Goal: Navigation & Orientation: Understand site structure

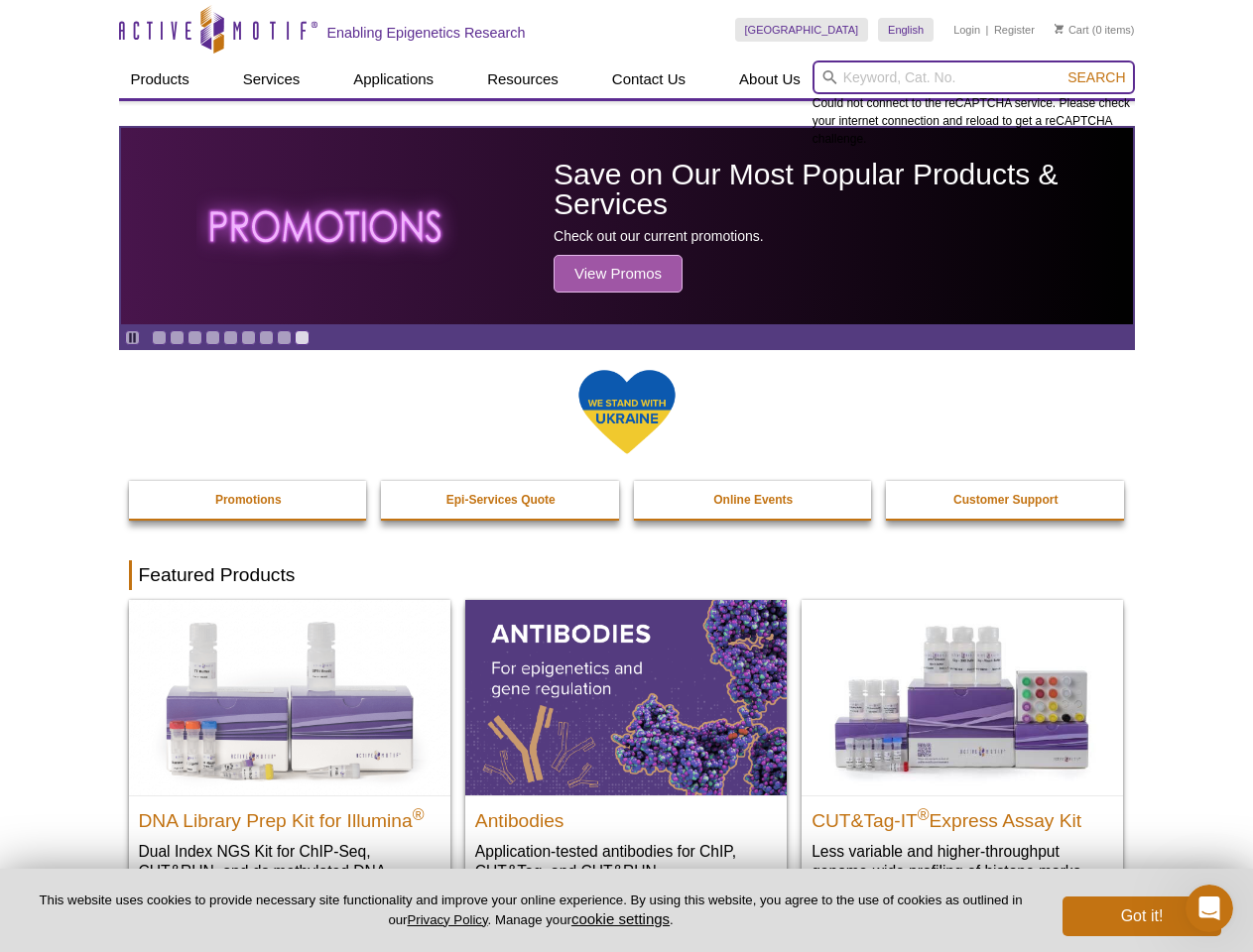
click at [973, 78] on input "search" at bounding box center [973, 78] width 322 height 34
click at [1096, 78] on span "Search" at bounding box center [1096, 78] width 58 height 16
click at [132, 337] on icon "Pause" at bounding box center [132, 337] width 13 height 13
click at [158, 337] on link "Go to slide 1" at bounding box center [158, 337] width 15 height 15
click at [176, 337] on link "Go to slide 2" at bounding box center [176, 337] width 15 height 15
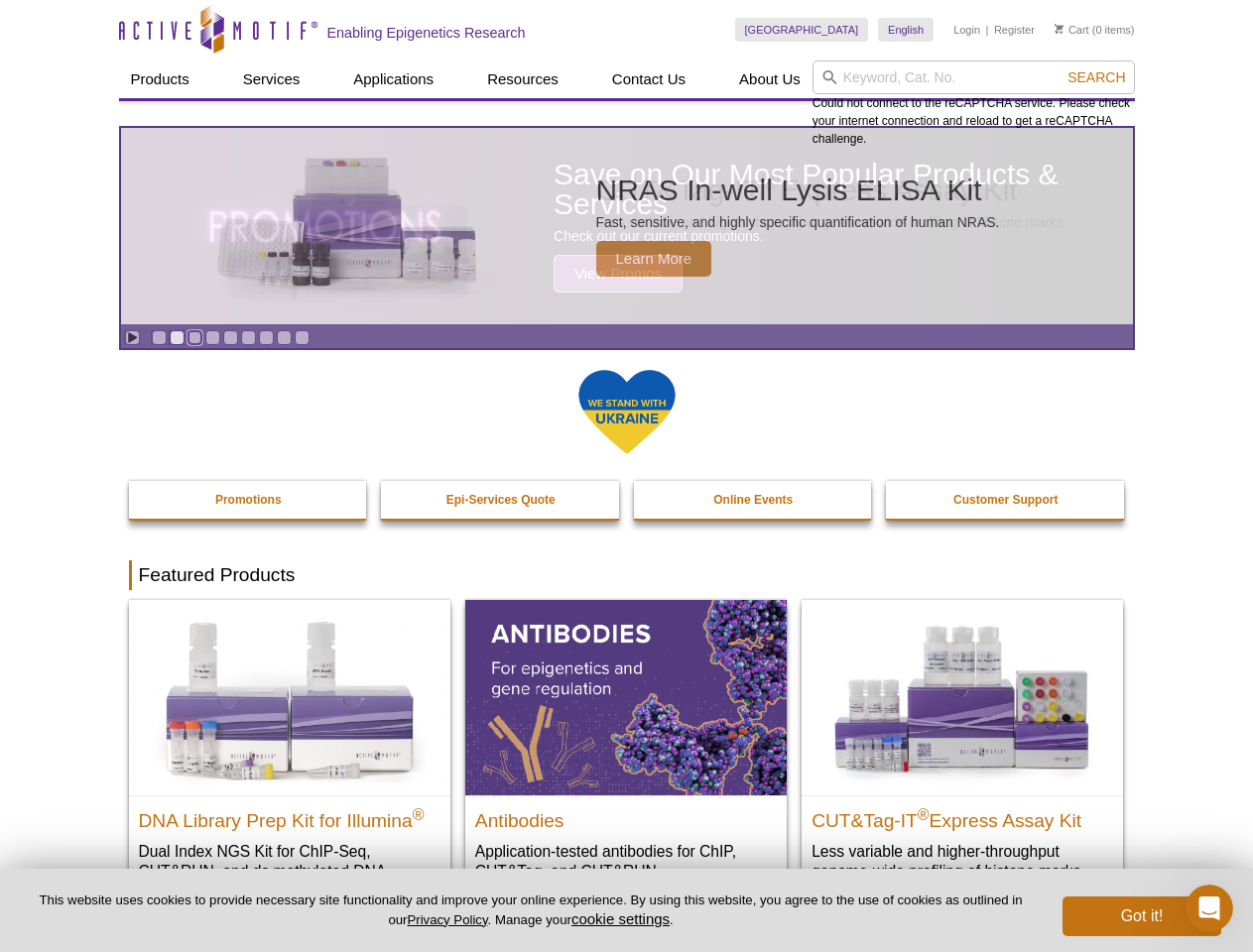
click at [194, 337] on link "Go to slide 3" at bounding box center [194, 337] width 15 height 15
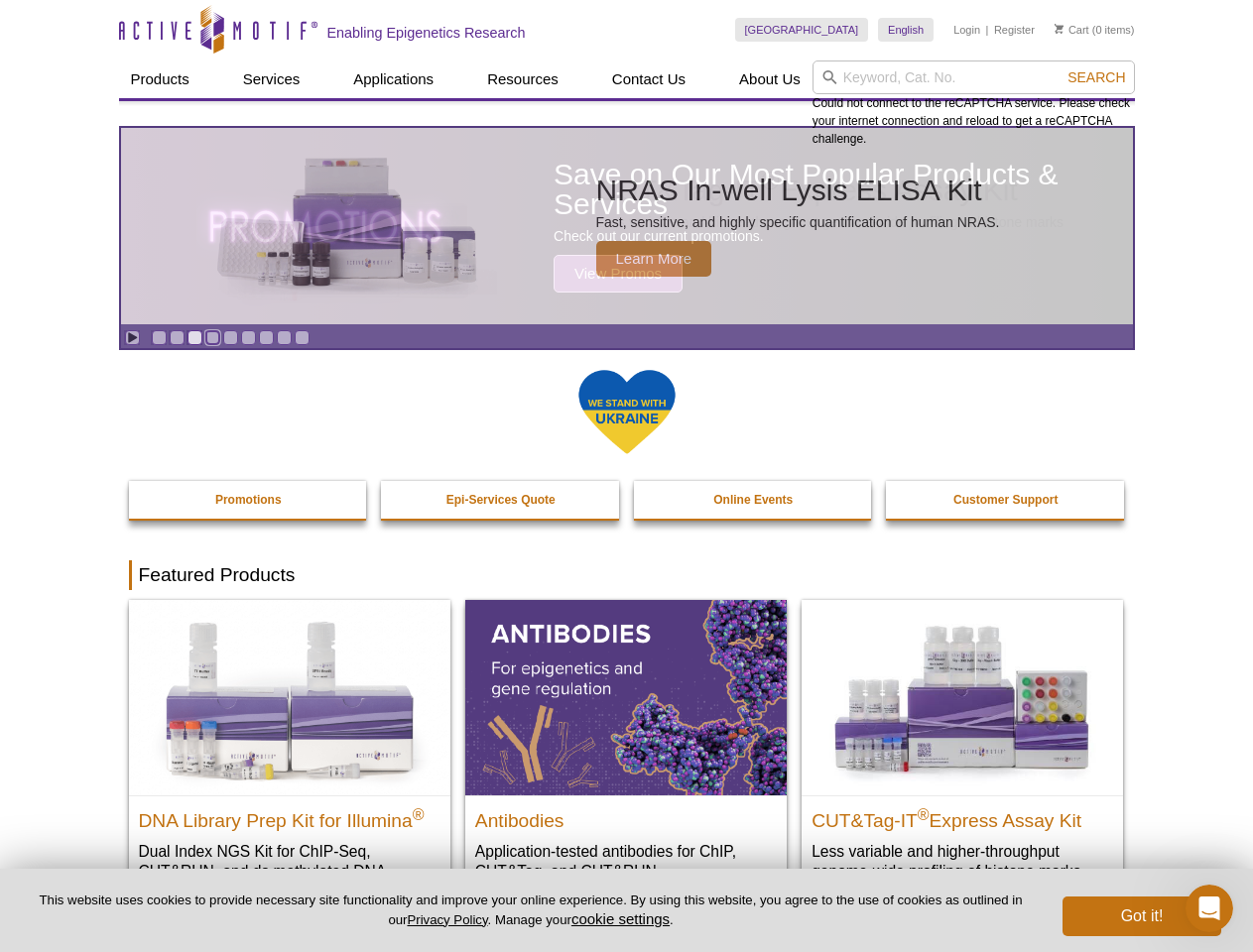
click at [212, 337] on link "Go to slide 4" at bounding box center [212, 337] width 15 height 15
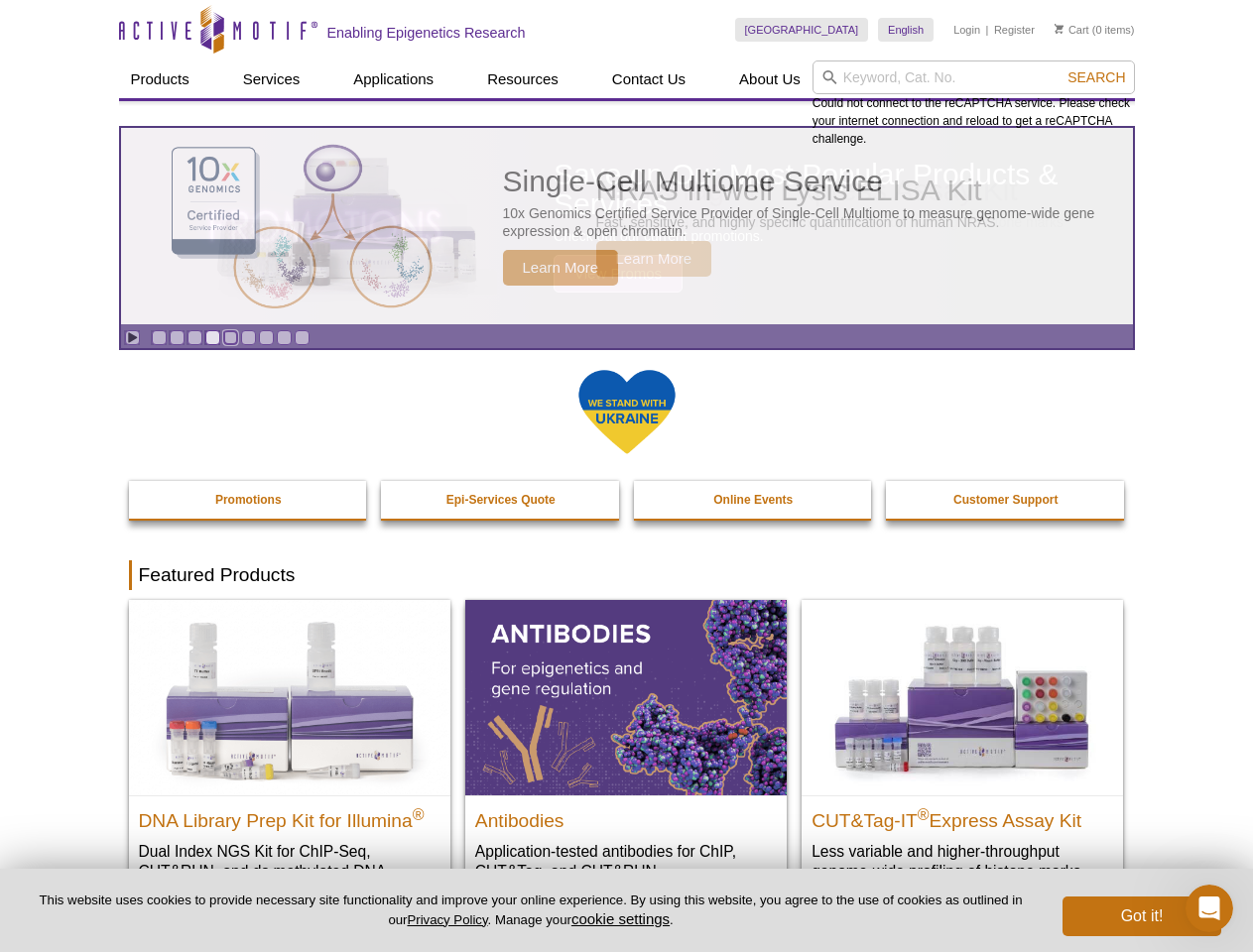
click at [230, 337] on link "Go to slide 5" at bounding box center [230, 337] width 15 height 15
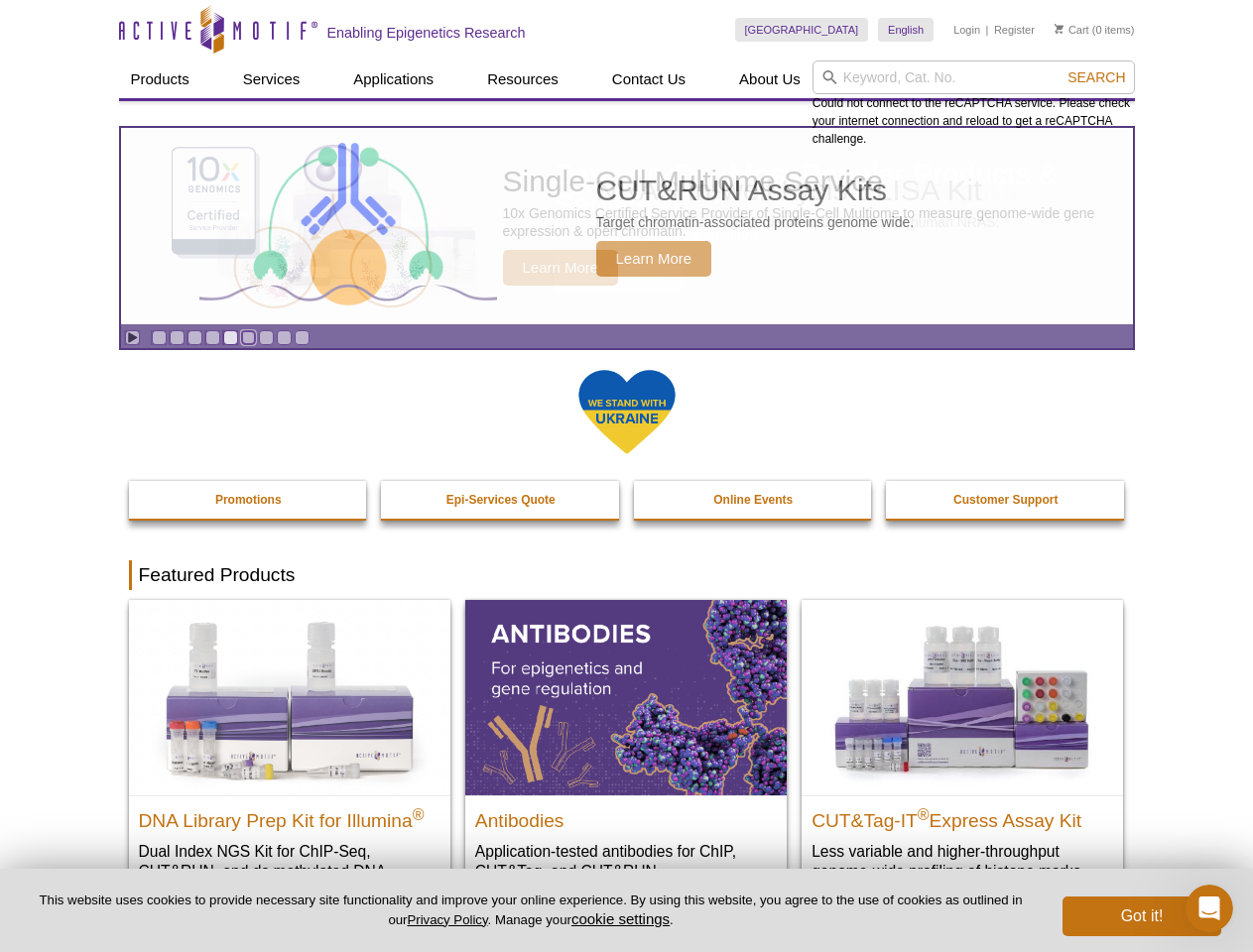
click at [248, 337] on link "Go to slide 6" at bounding box center [248, 337] width 15 height 15
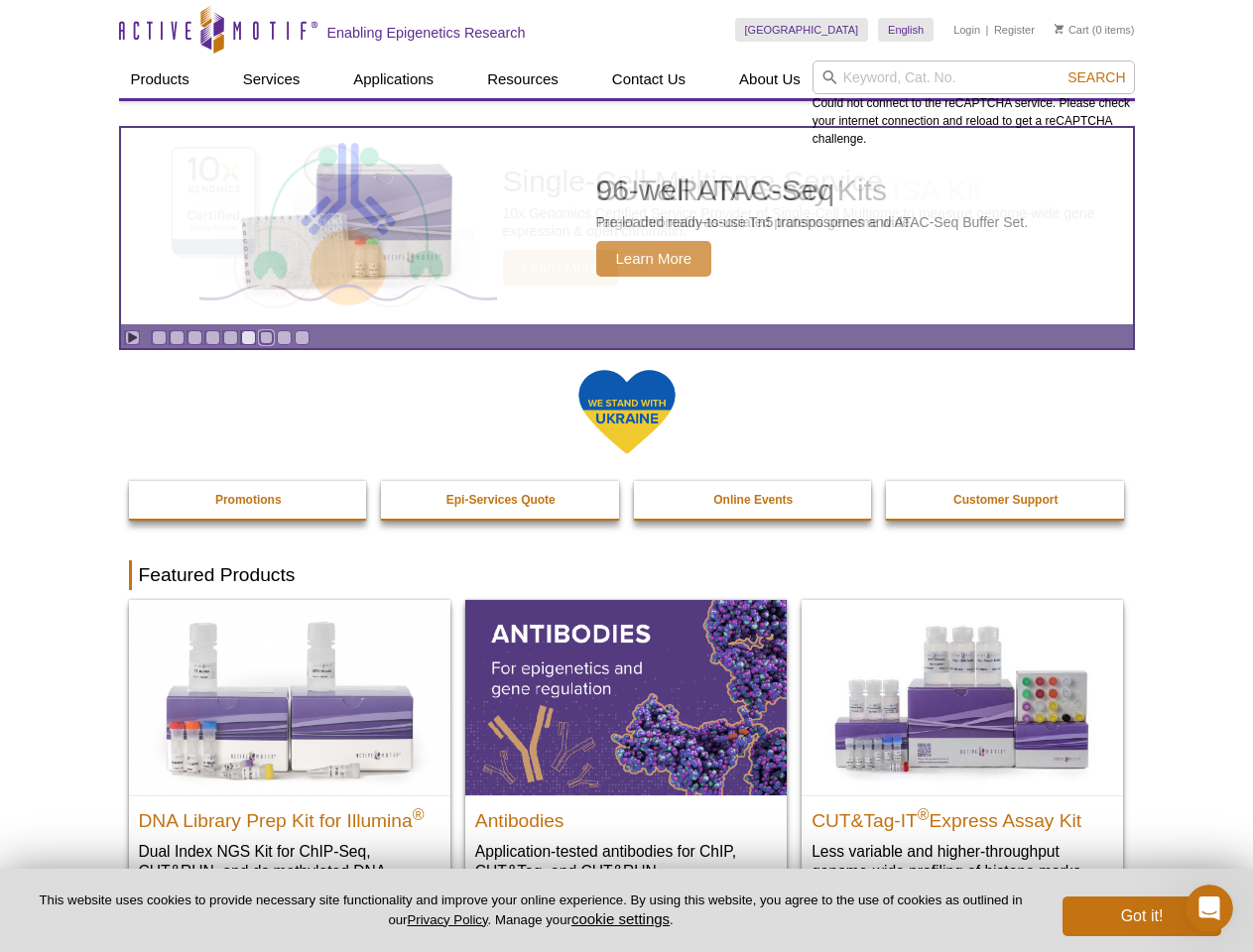
click at [266, 337] on link "Go to slide 7" at bounding box center [266, 337] width 15 height 15
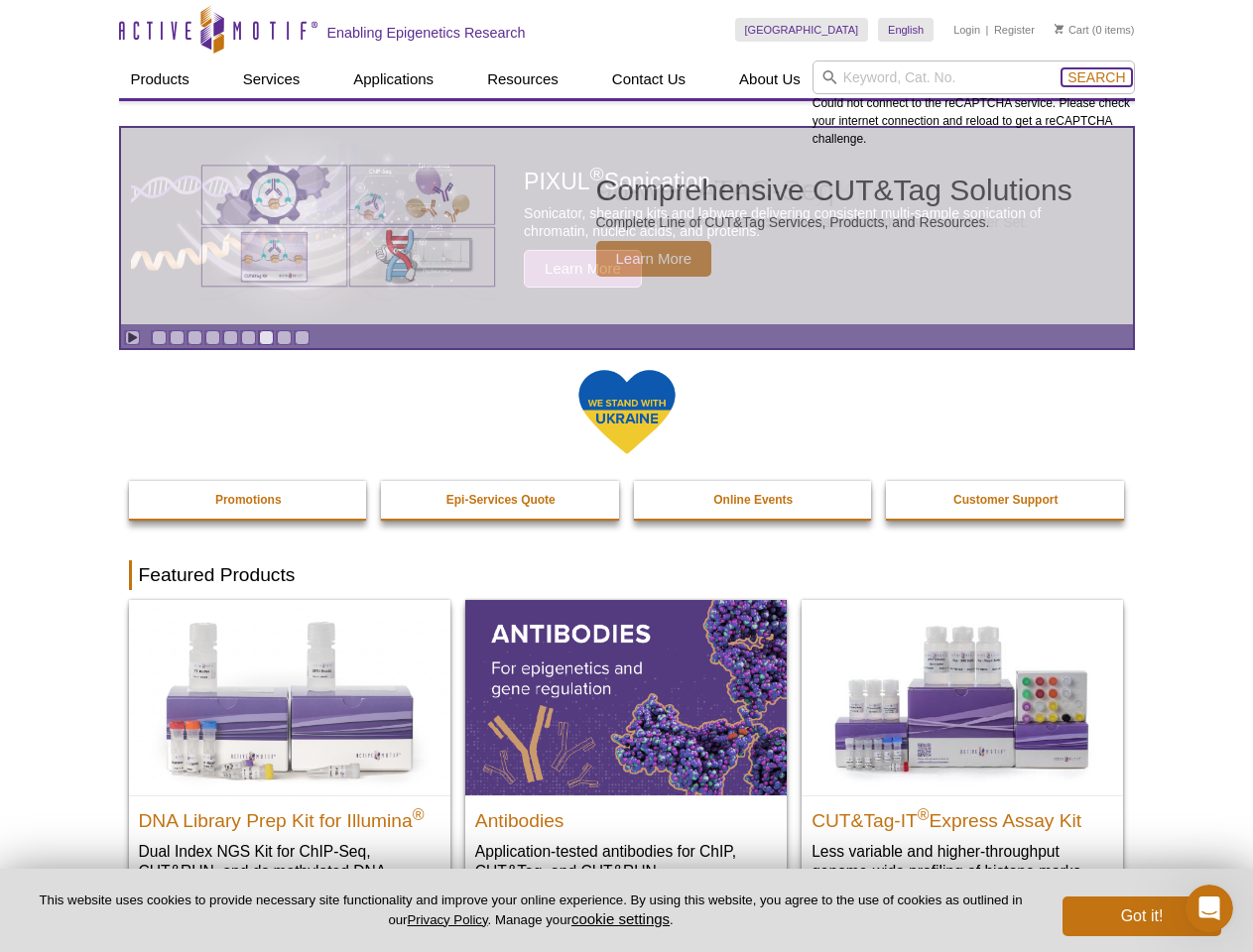
click at [1096, 78] on span "Search" at bounding box center [1096, 78] width 58 height 16
